Goal: Check status: Check status

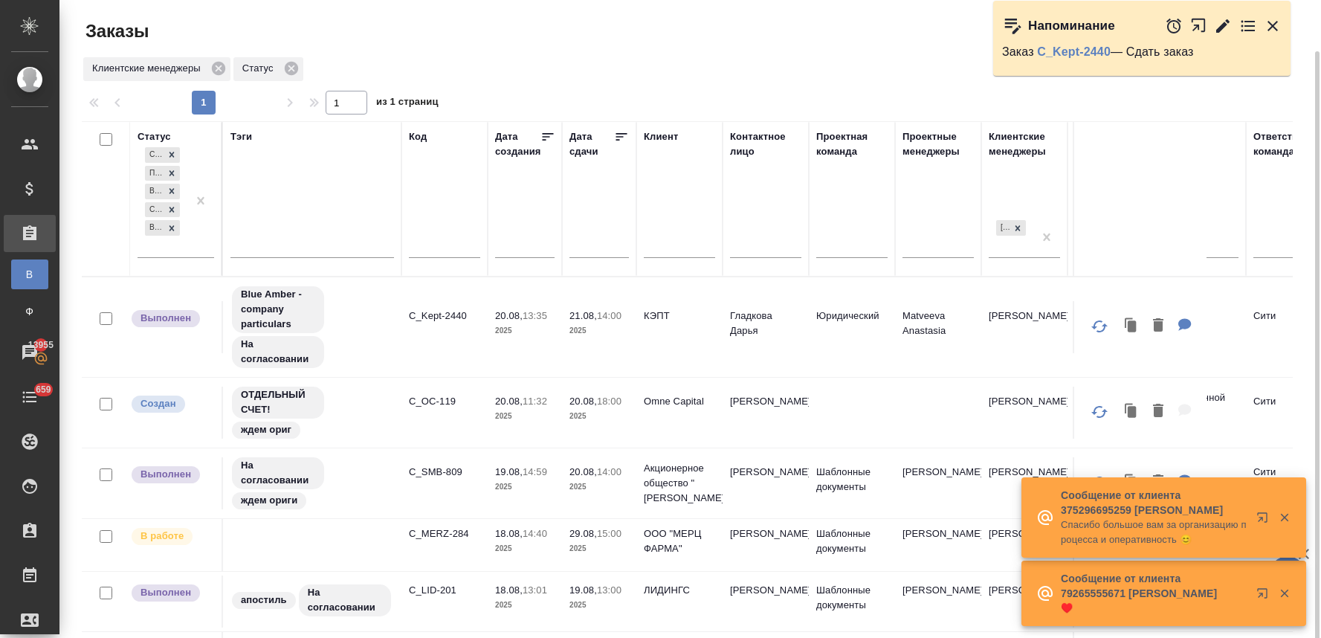
click at [444, 465] on p "C_SMB-809" at bounding box center [444, 472] width 71 height 15
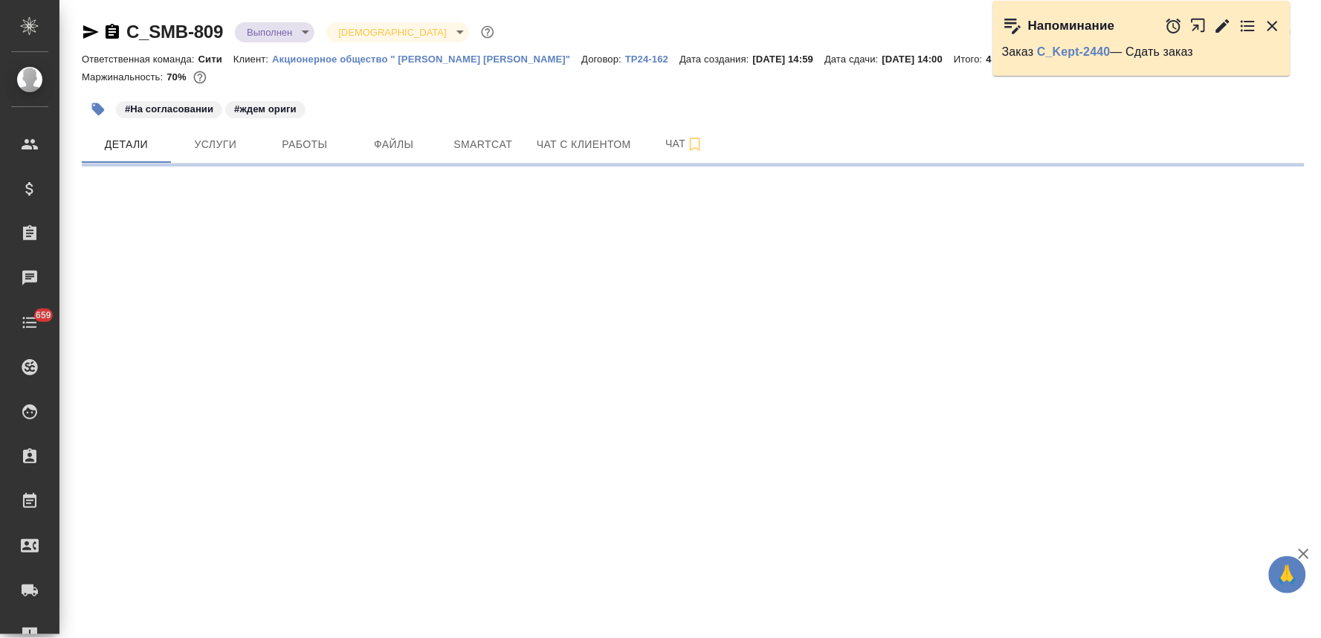
select select "RU"
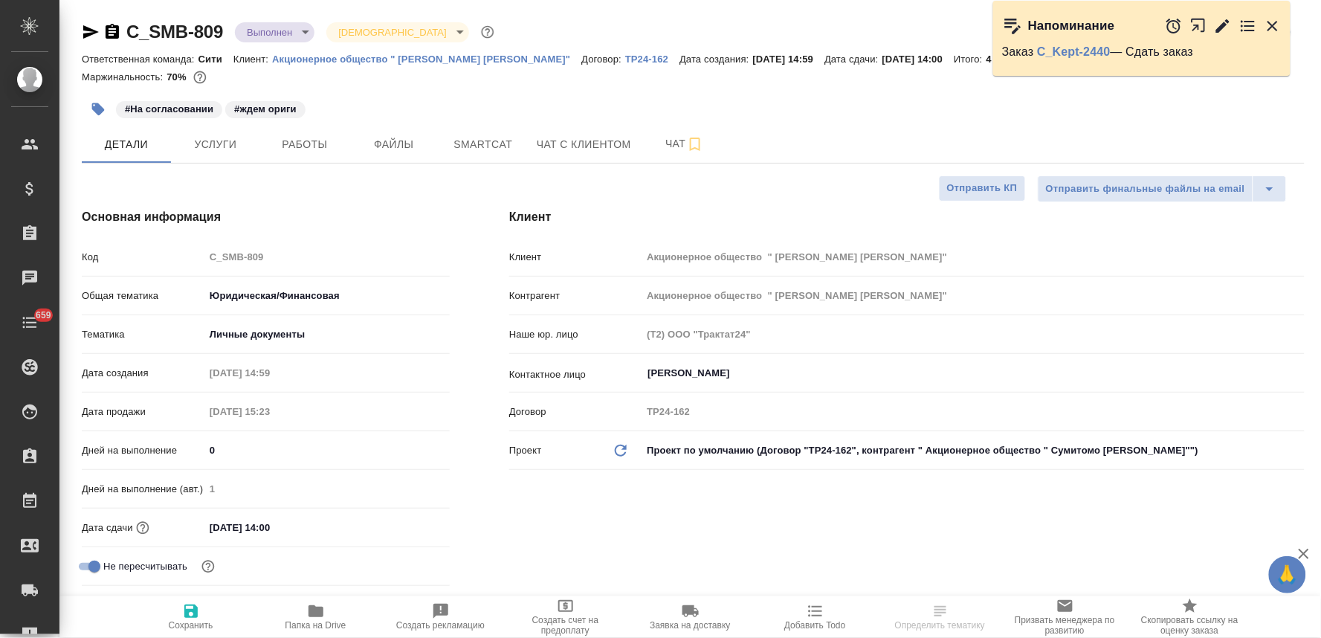
type textarea "x"
type input "[PERSON_NAME]"
click at [1275, 31] on icon "button" at bounding box center [1273, 26] width 18 height 18
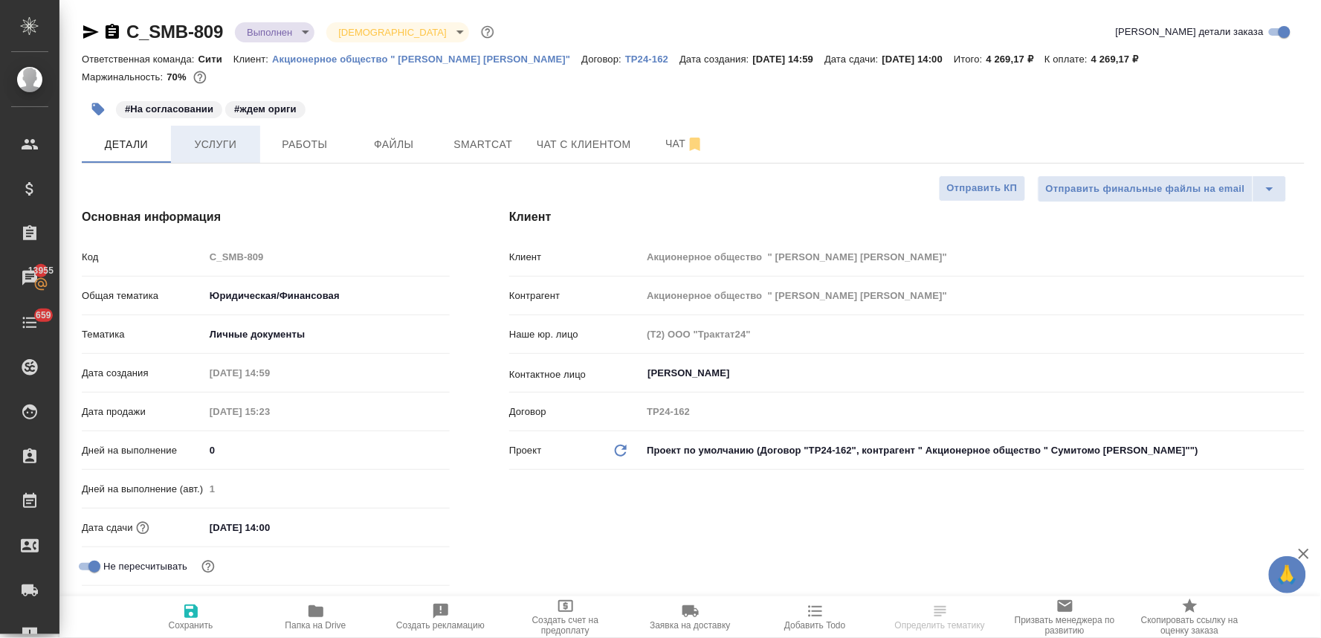
click at [213, 144] on span "Услуги" at bounding box center [215, 144] width 71 height 19
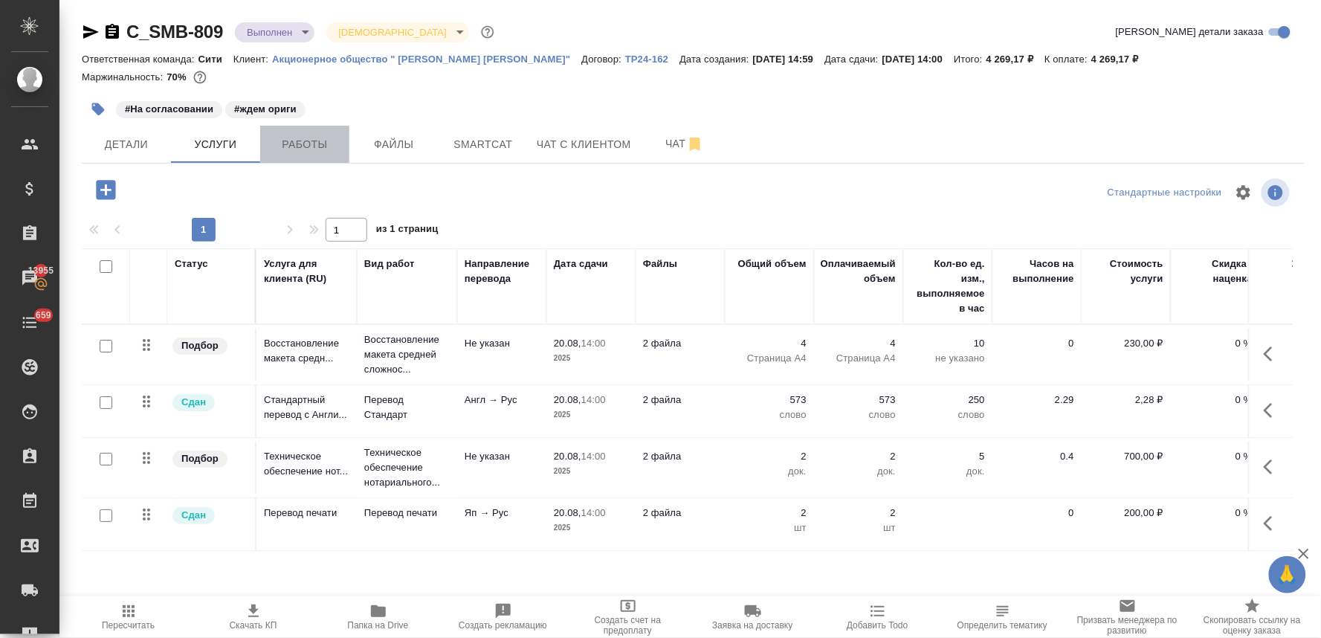
click at [317, 138] on span "Работы" at bounding box center [304, 144] width 71 height 19
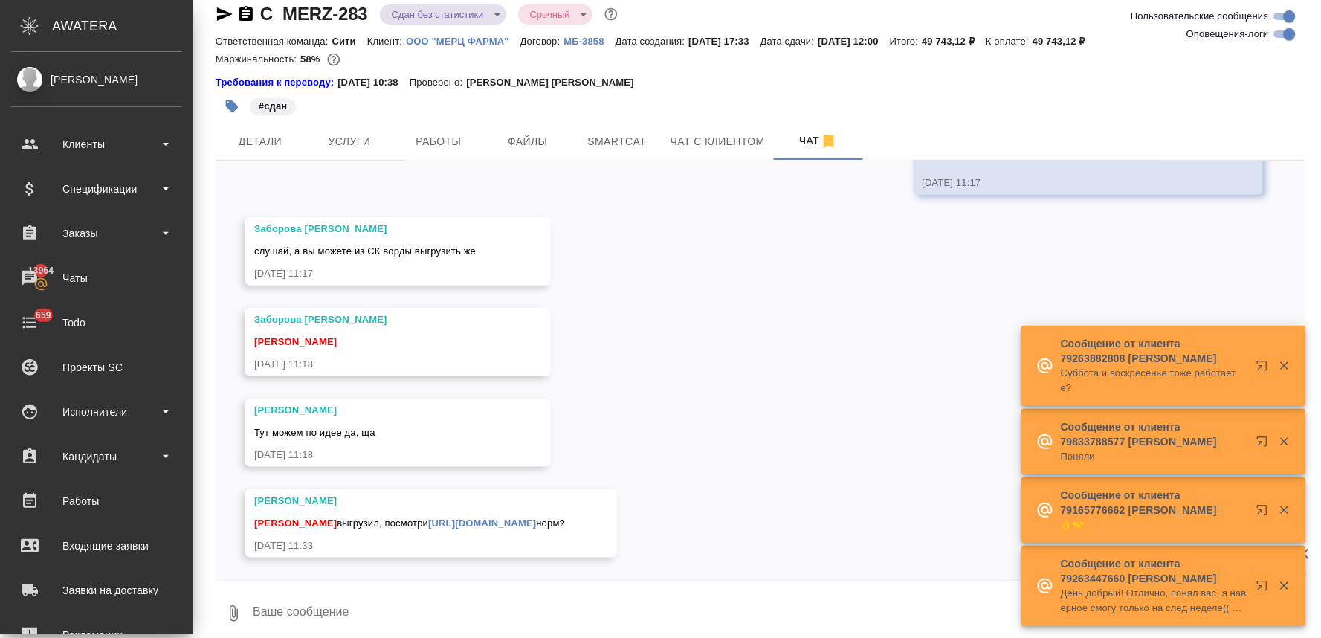
scroll to position [14238, 0]
click at [70, 235] on div "Заказы" at bounding box center [96, 233] width 171 height 22
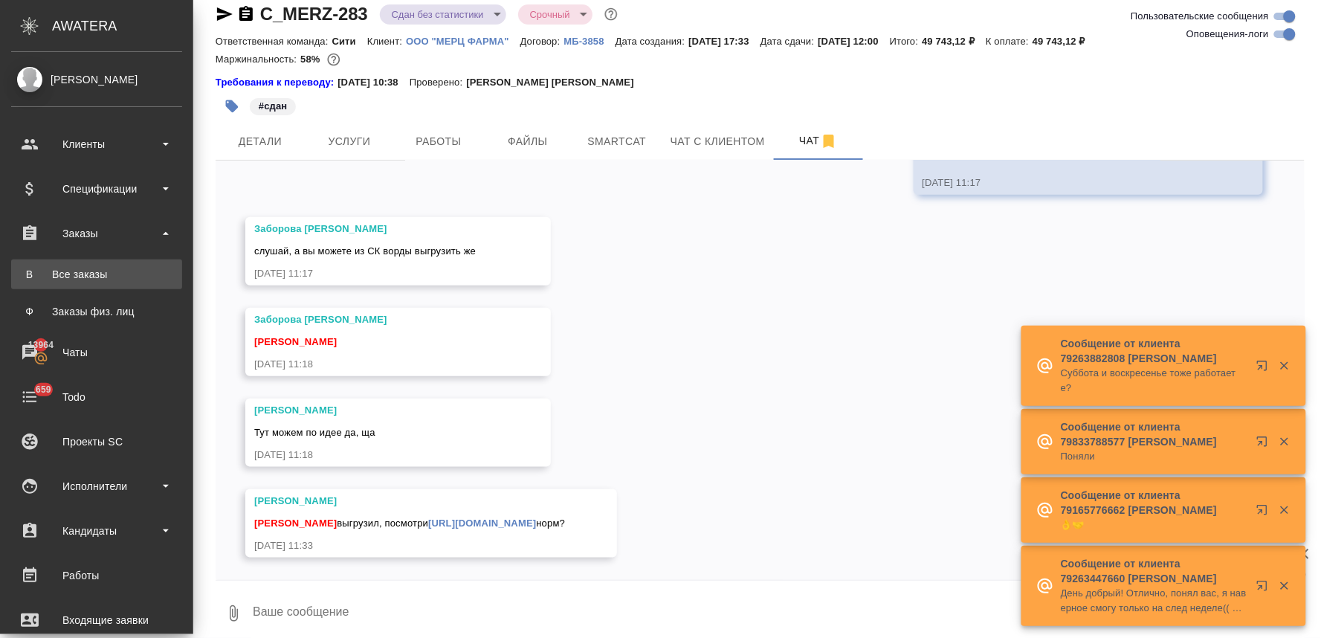
click at [72, 273] on div "Все заказы" at bounding box center [97, 274] width 156 height 15
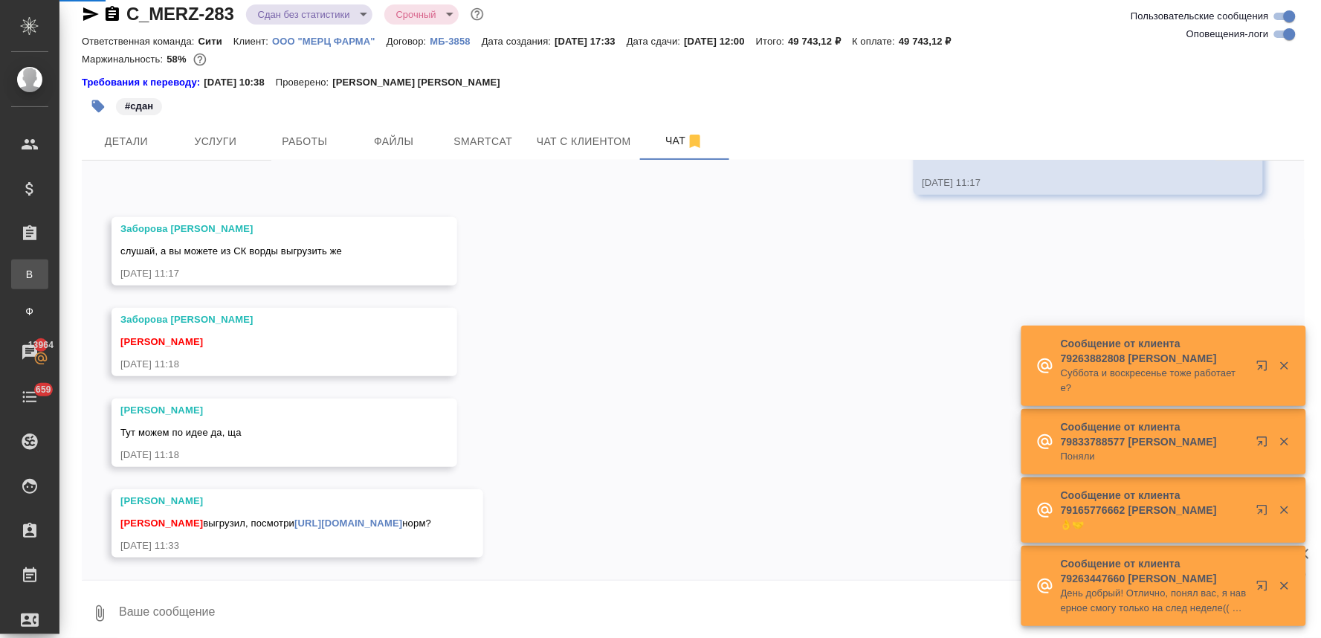
scroll to position [14163, 0]
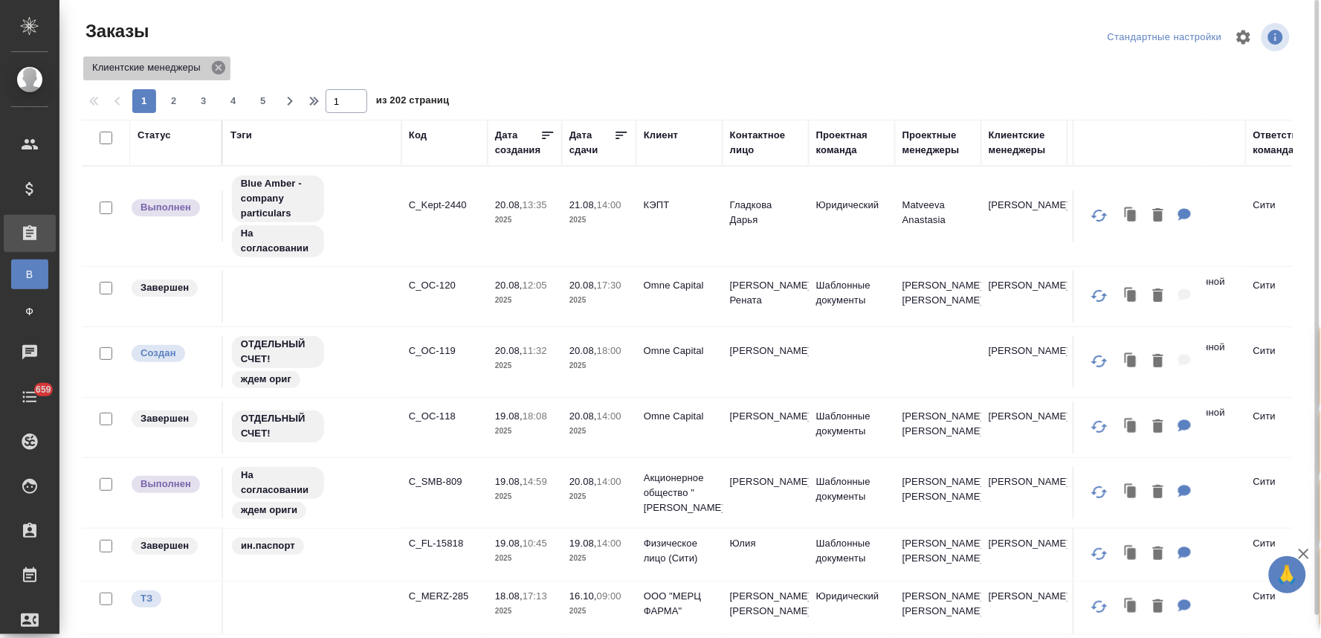
click at [214, 70] on icon at bounding box center [218, 67] width 13 height 13
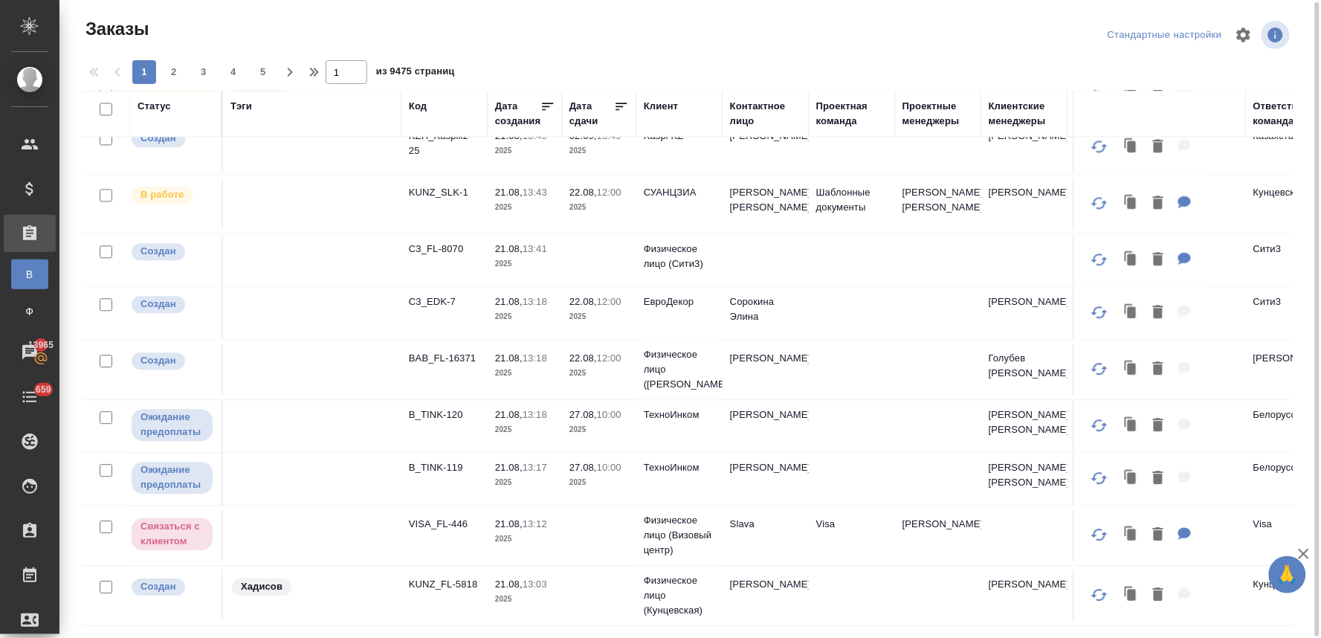
scroll to position [1083, 0]
click at [180, 74] on span "2" at bounding box center [174, 72] width 24 height 15
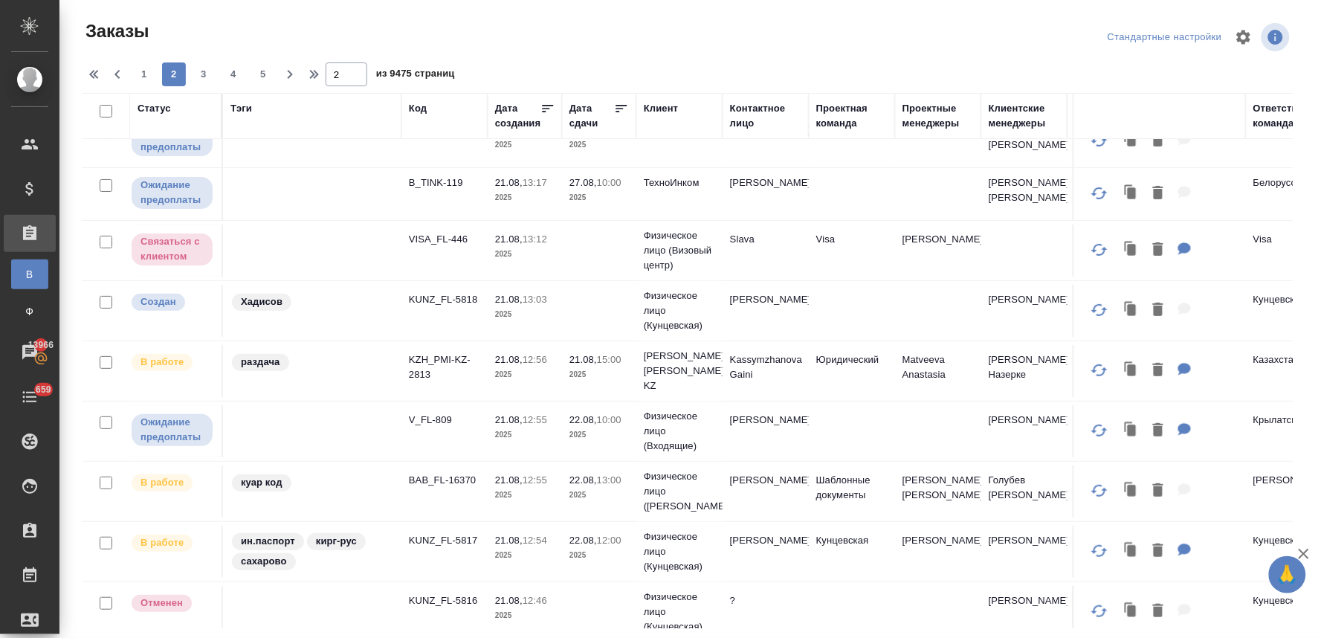
scroll to position [0, 0]
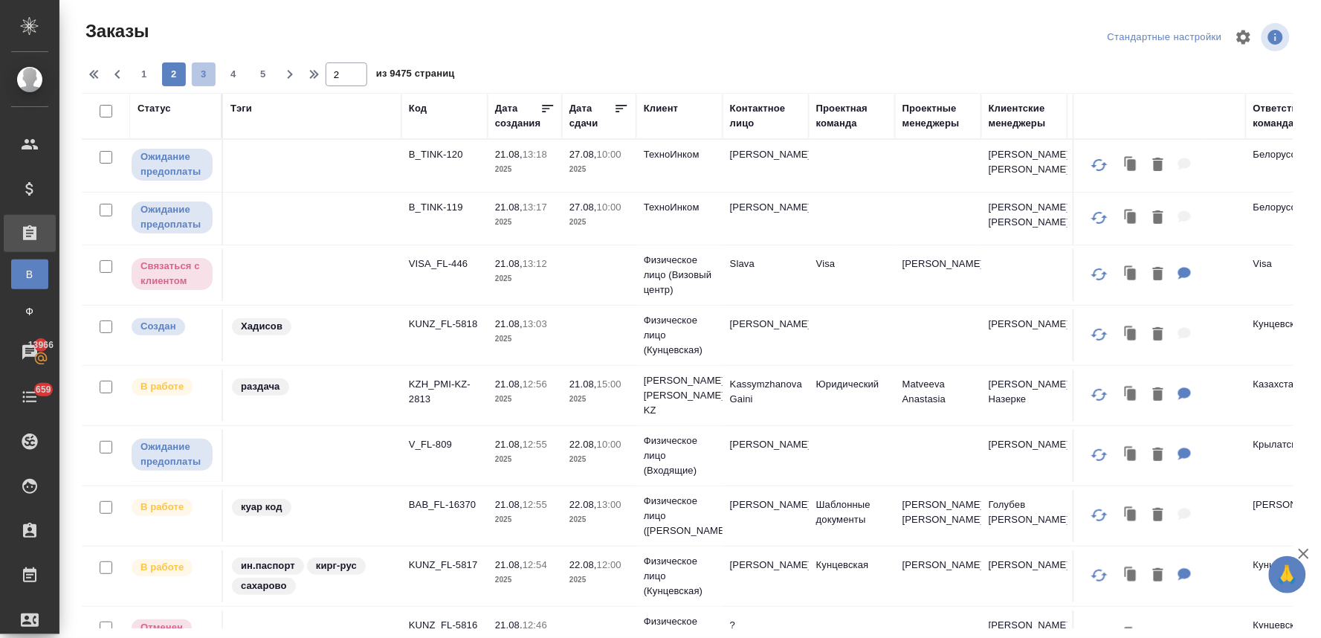
click at [204, 74] on span "3" at bounding box center [204, 74] width 24 height 15
type input "3"
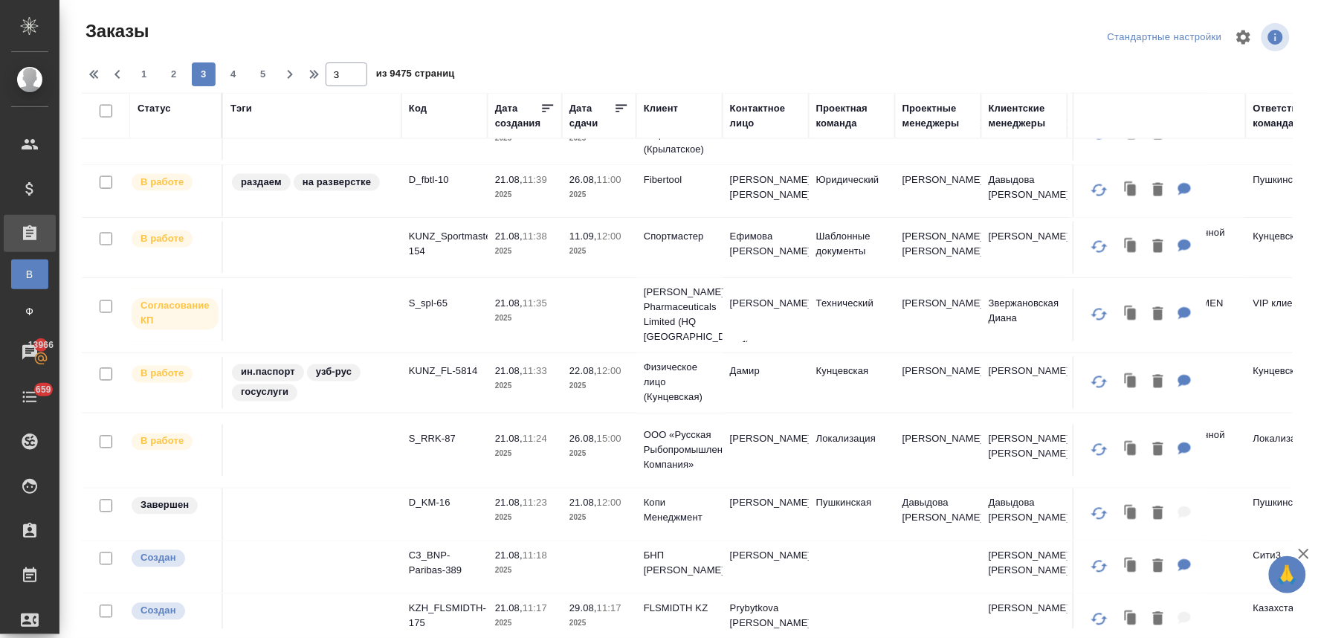
scroll to position [678, 0]
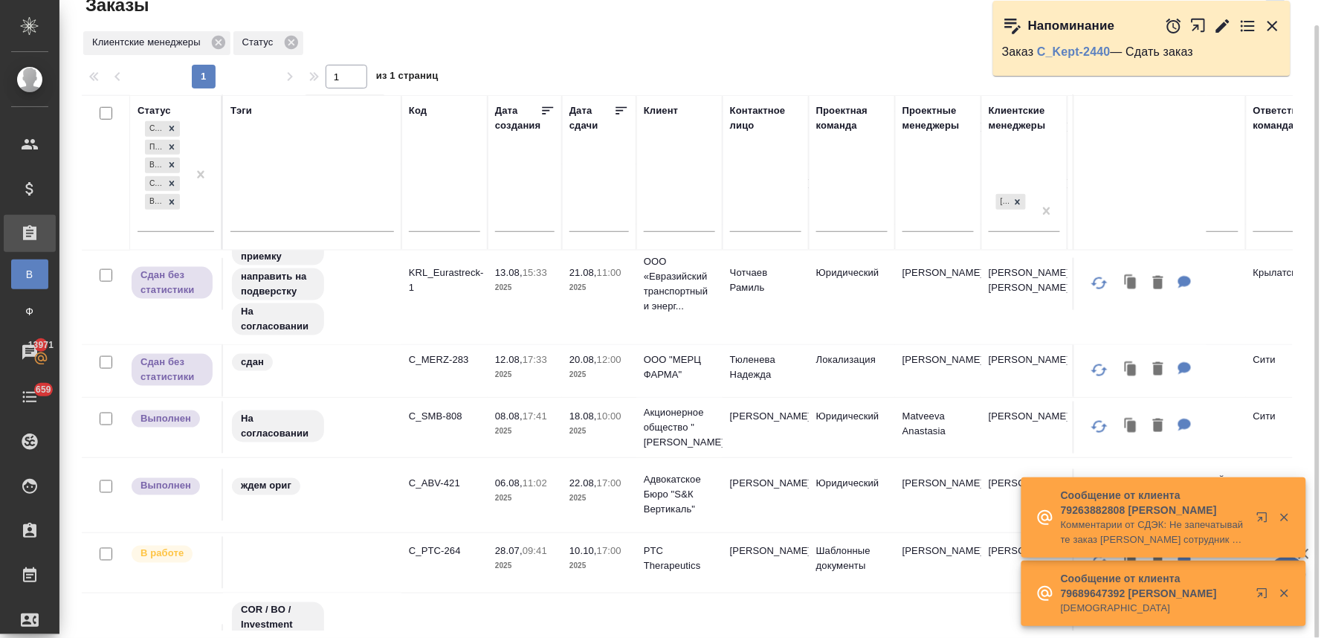
scroll to position [495, 0]
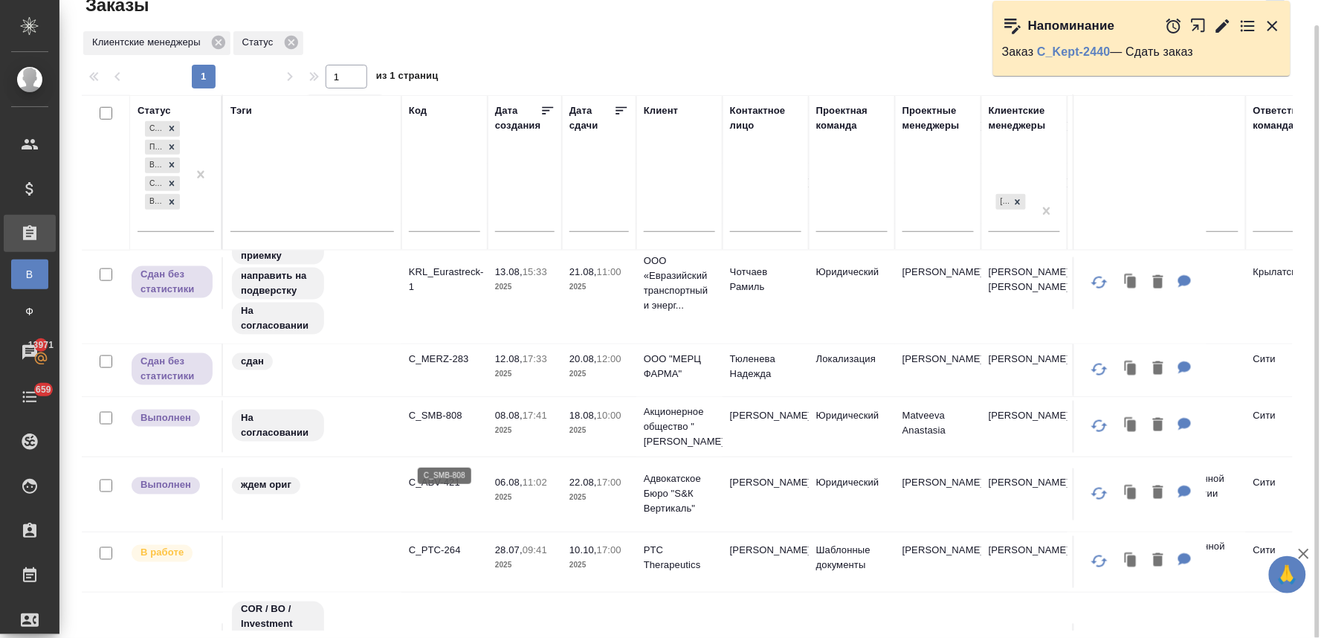
click at [441, 423] on p "C_SMB-808" at bounding box center [444, 415] width 71 height 15
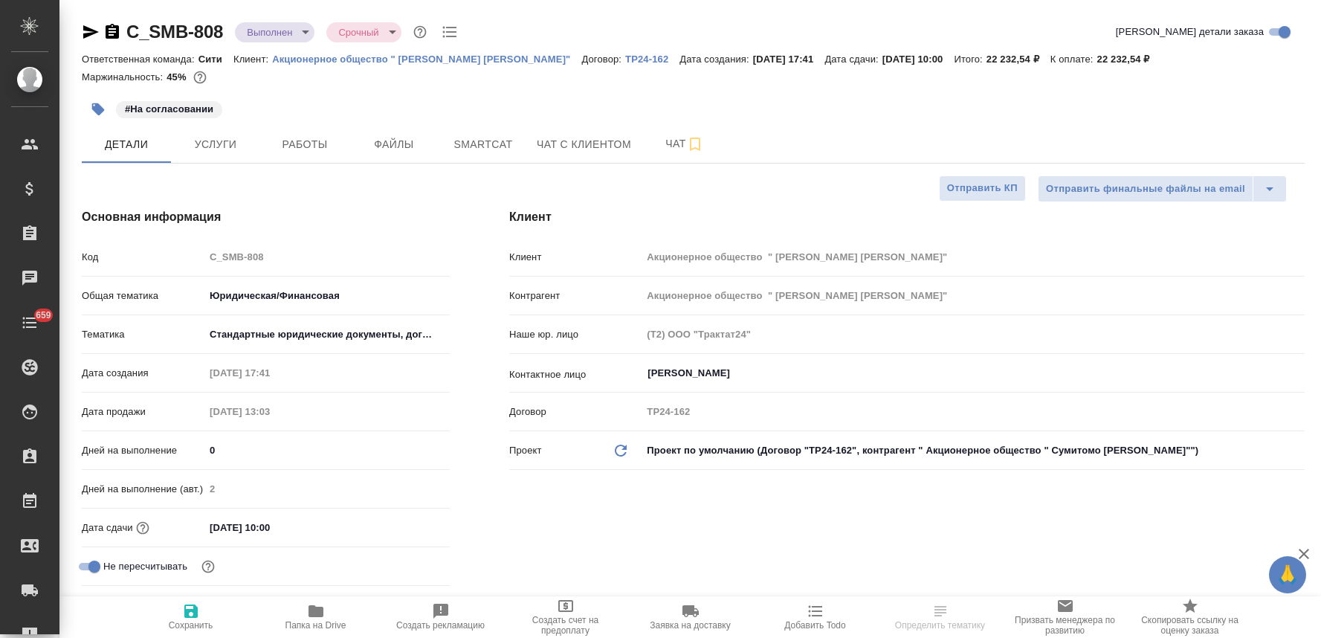
select select "RU"
click at [91, 31] on icon "button" at bounding box center [91, 31] width 16 height 13
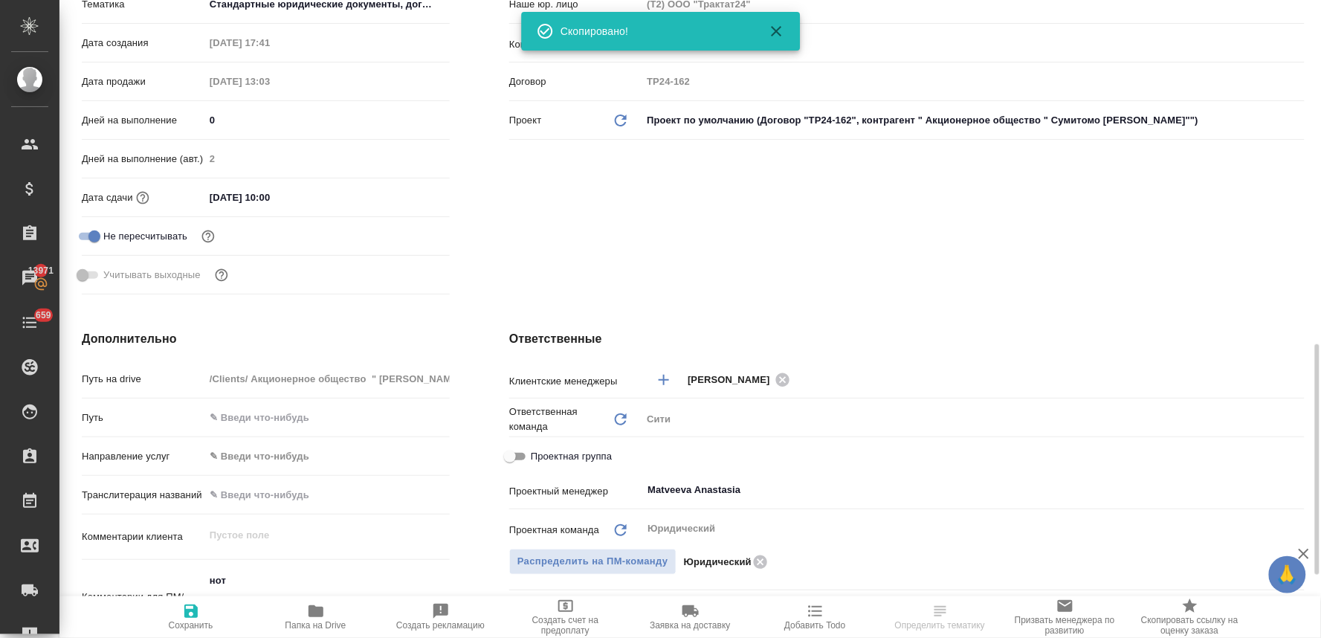
scroll to position [495, 0]
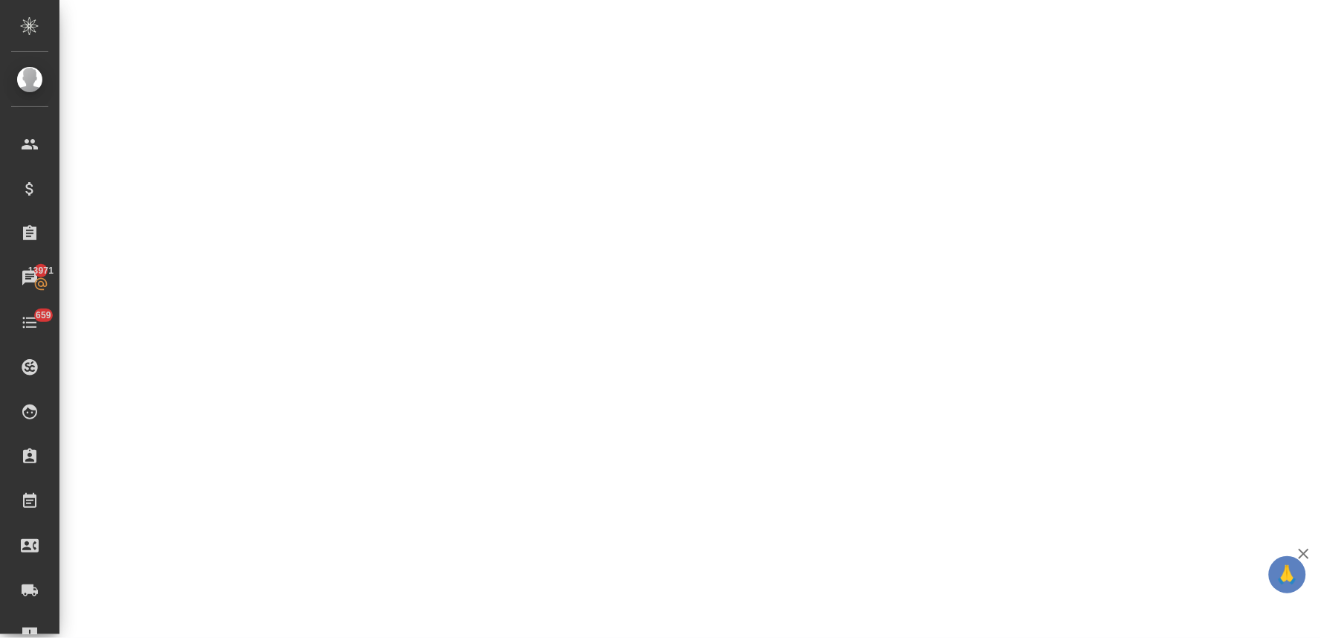
select select "RU"
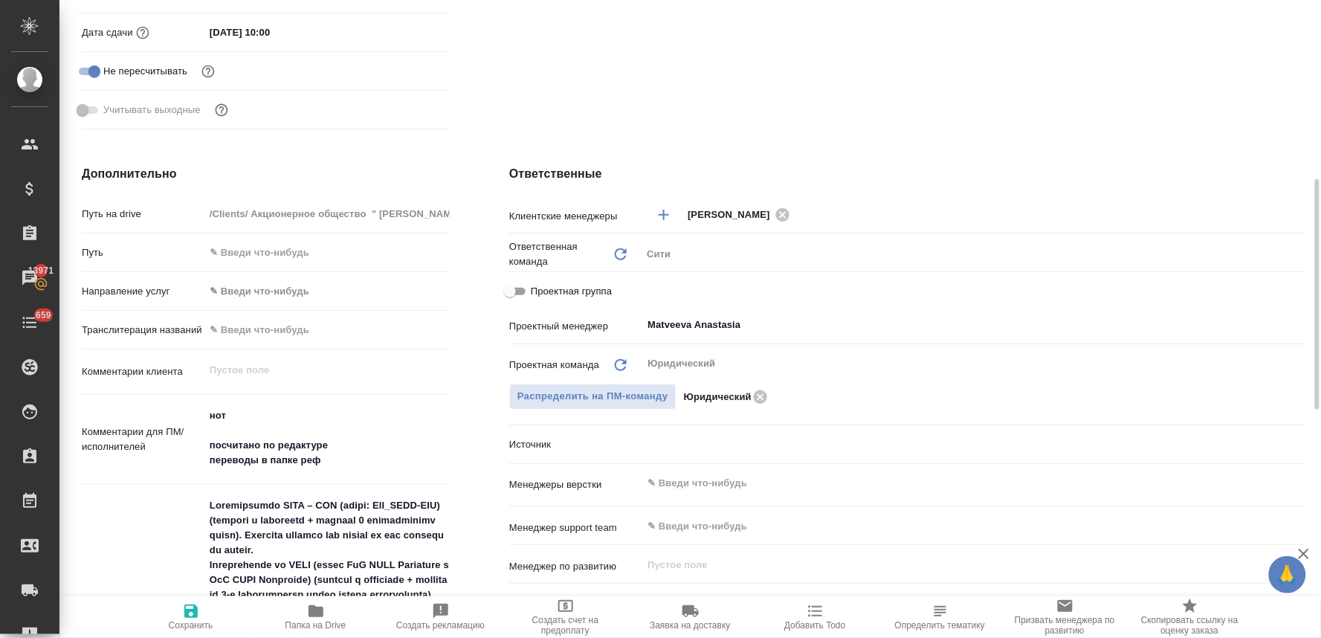
type textarea "x"
click at [315, 619] on icon "button" at bounding box center [316, 611] width 18 height 18
type textarea "x"
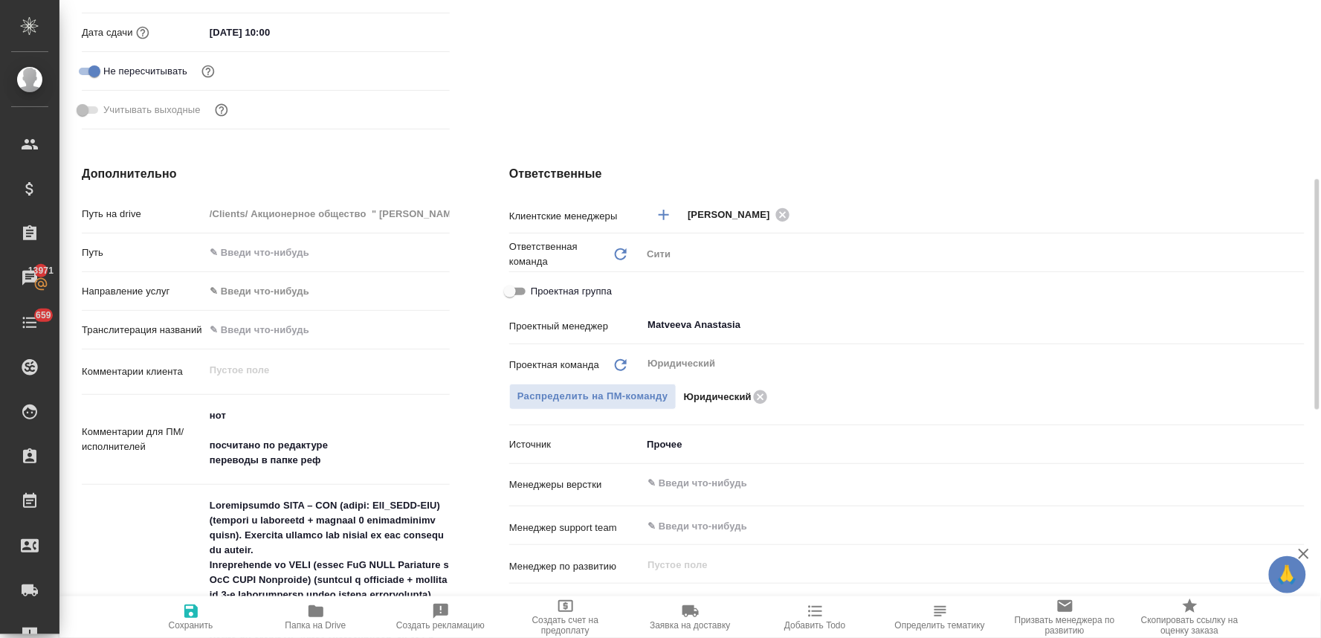
type textarea "x"
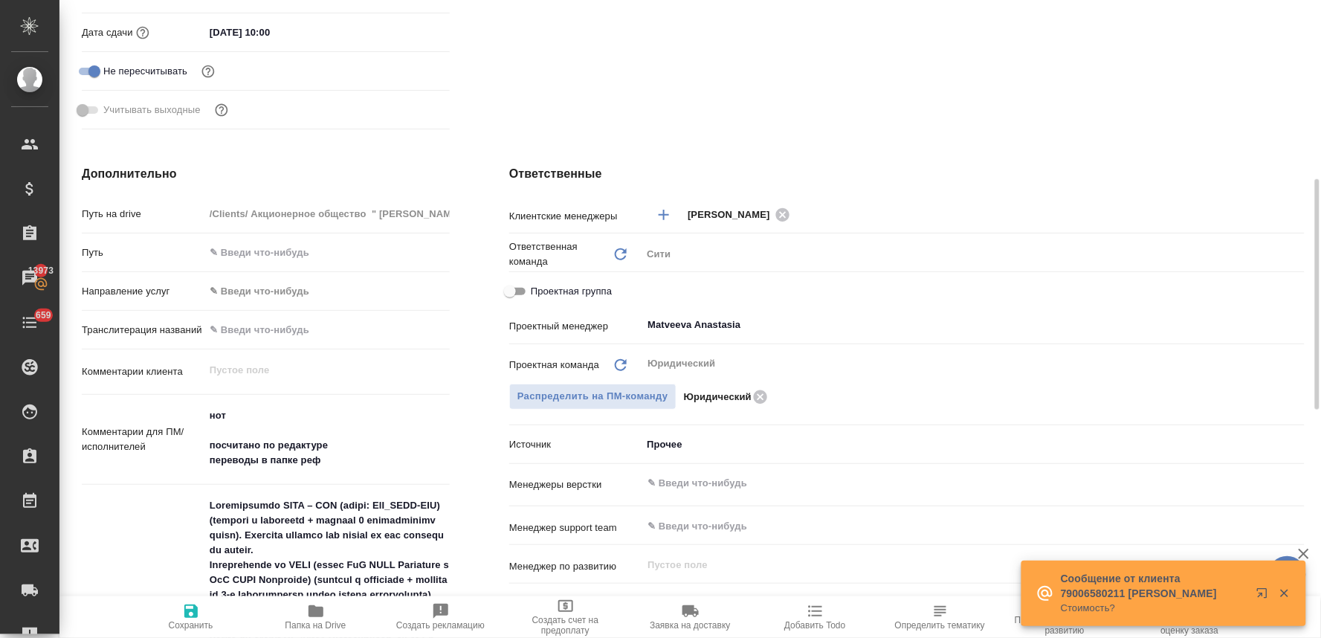
type textarea "x"
